Goal: Find specific page/section: Find specific page/section

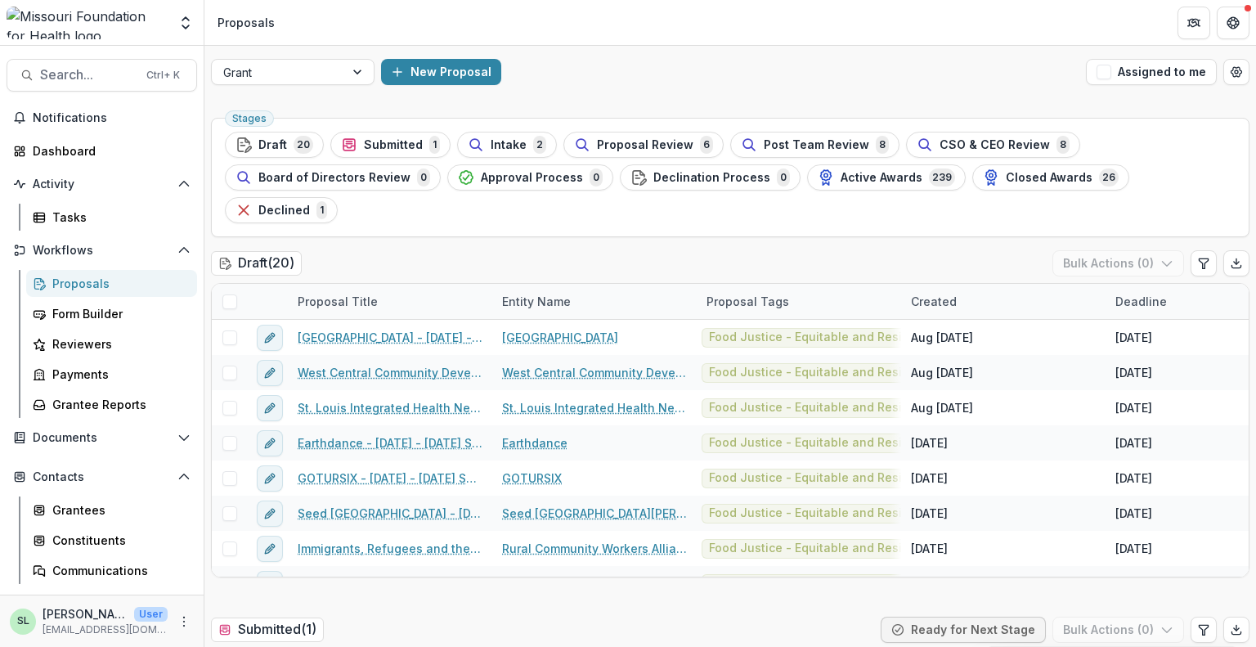
scroll to position [115, 0]
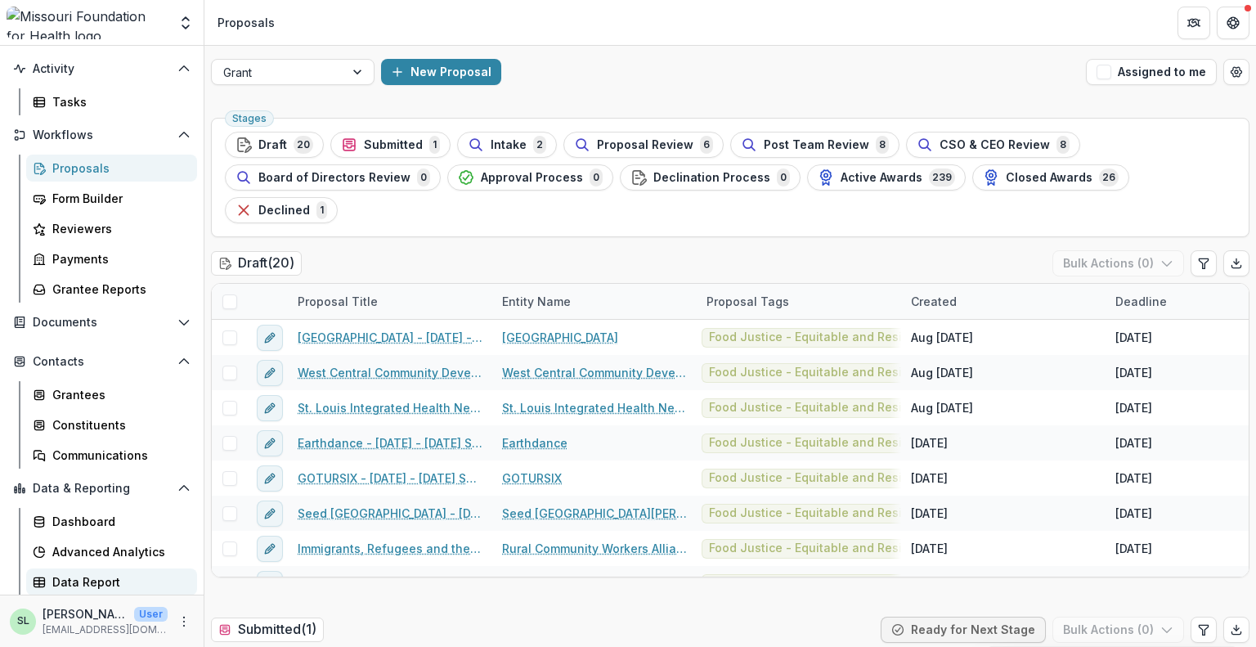
click at [85, 576] on div "Data Report" at bounding box center [118, 581] width 132 height 17
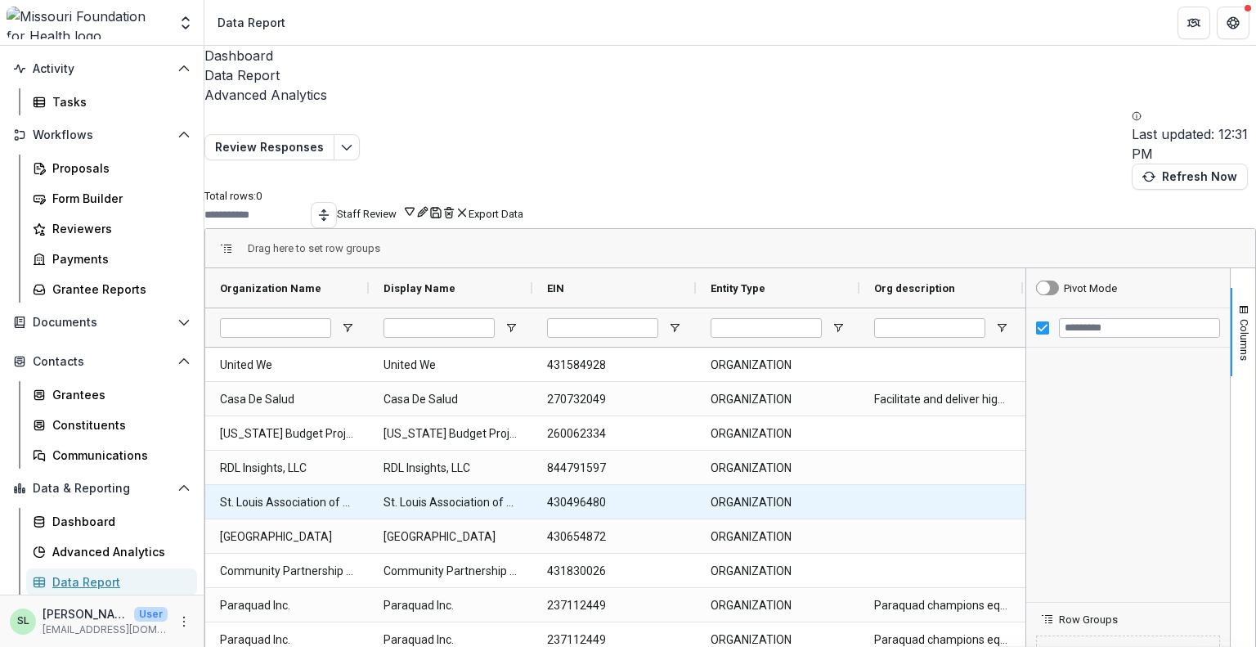
type input "*******"
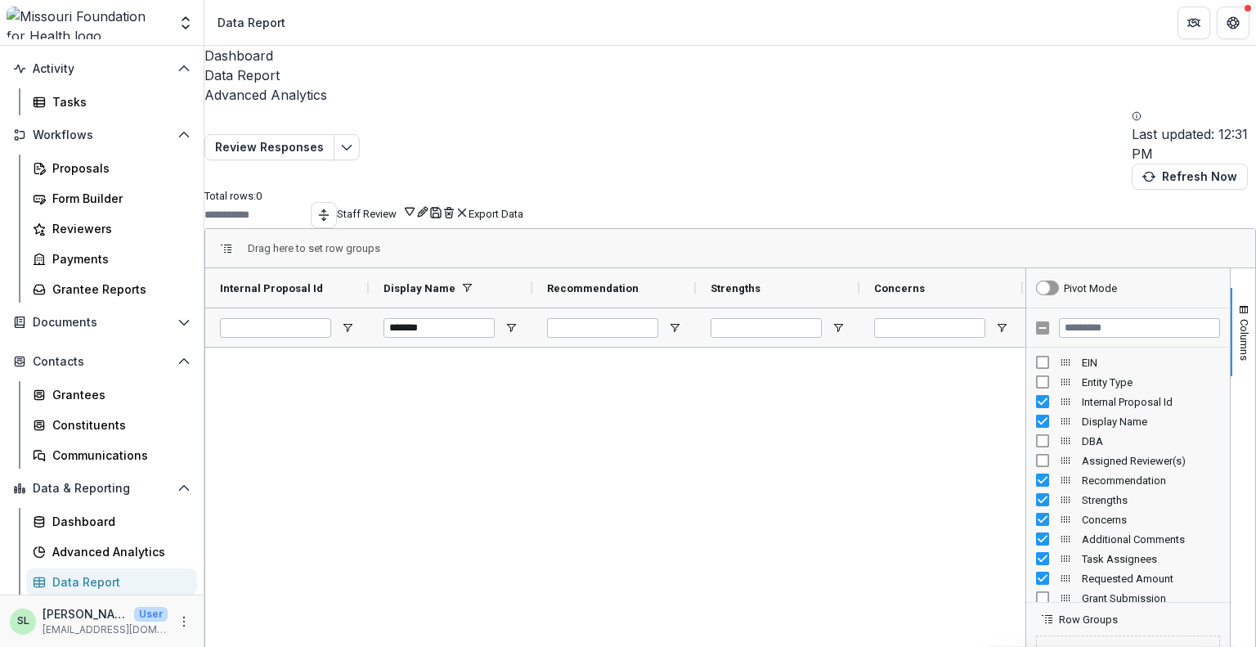
click at [416, 204] on button "Staff Review" at bounding box center [376, 212] width 79 height 16
click at [1058, 186] on button "Team Filters" at bounding box center [1030, 180] width 56 height 12
click at [1128, 186] on button "[PERSON_NAME]" at bounding box center [1097, 180] width 78 height 12
click at [1058, 186] on button "Team Filters" at bounding box center [1030, 180] width 56 height 12
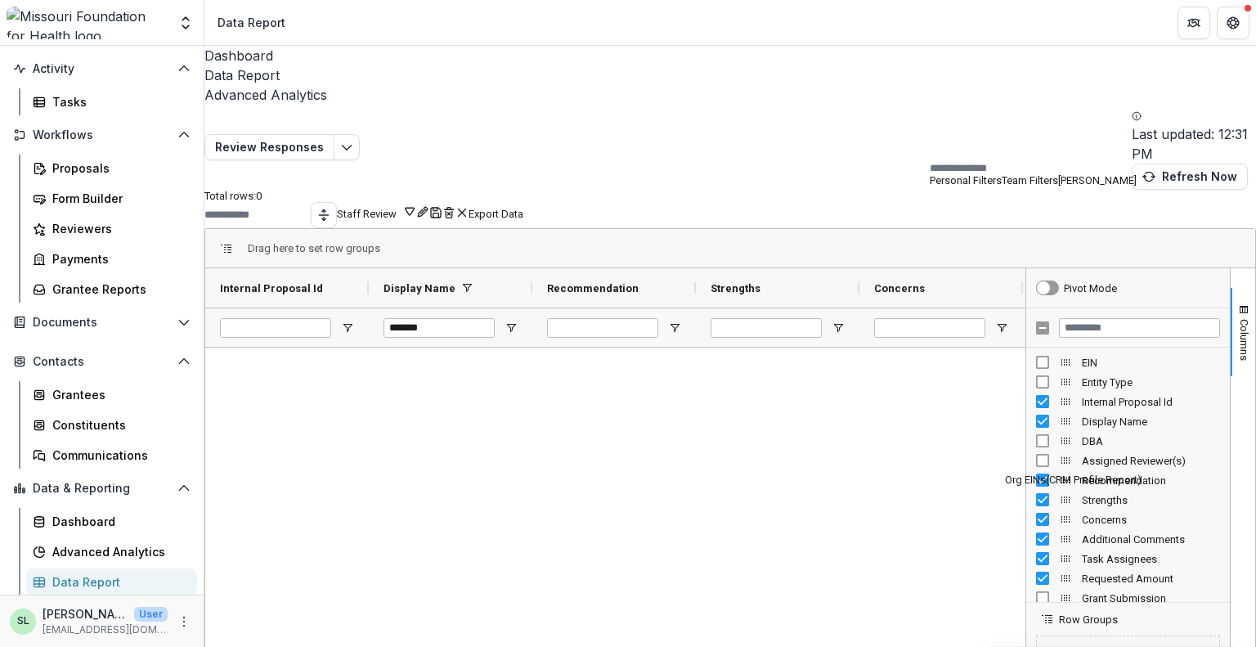
scroll to position [0, 0]
click at [828, 229] on div "Drag here to set row groups" at bounding box center [730, 248] width 1050 height 39
click at [353, 141] on icon "Edit selected report" at bounding box center [346, 147] width 13 height 13
drag, startPoint x: 680, startPoint y: 25, endPoint x: 516, endPoint y: 38, distance: 164.9
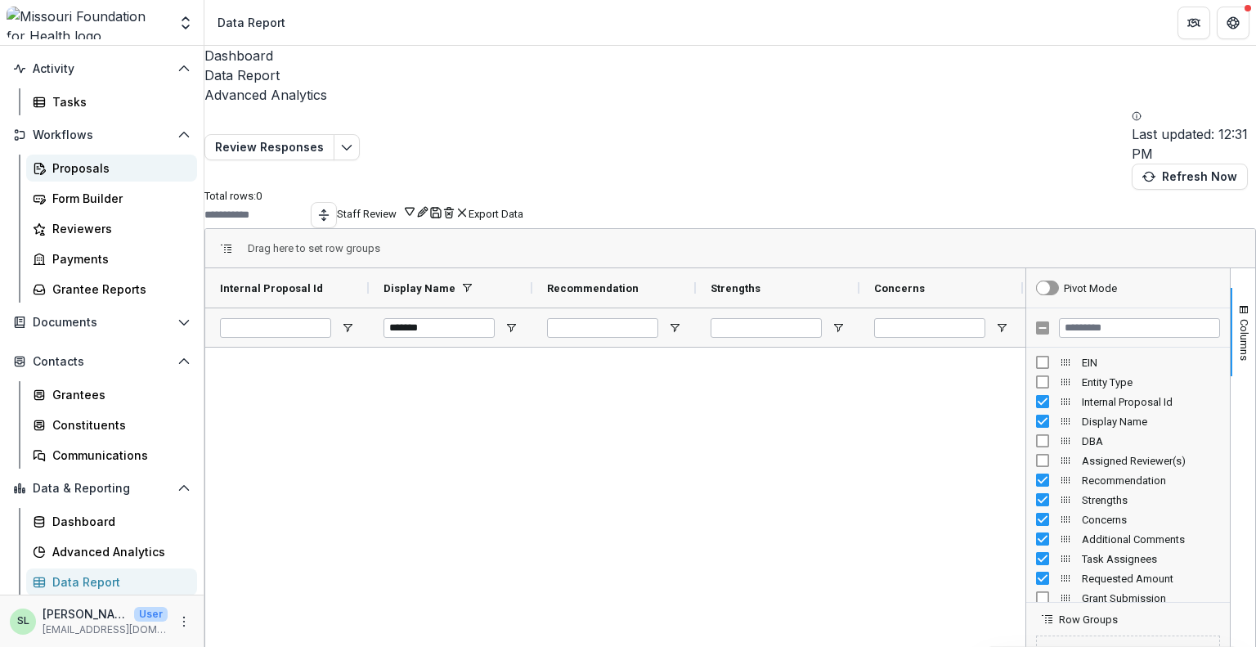
click at [78, 171] on div "Proposals" at bounding box center [118, 167] width 132 height 17
